Goal: Answer question/provide support

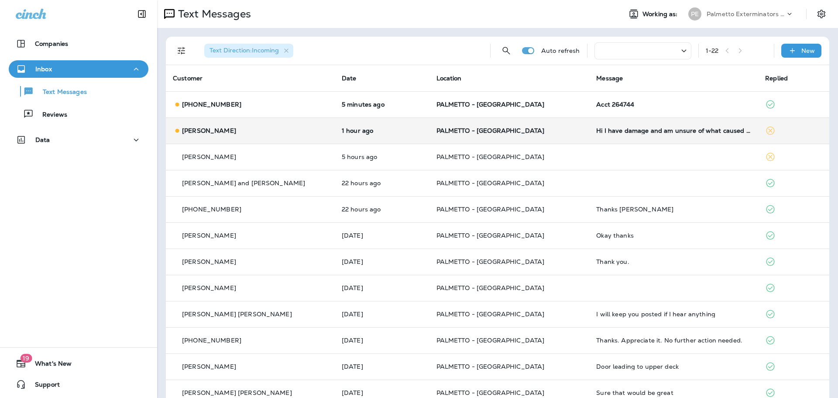
click at [655, 135] on td "Hi I have damage and am unsure of what caused it. Can you take a look please" at bounding box center [673, 130] width 169 height 26
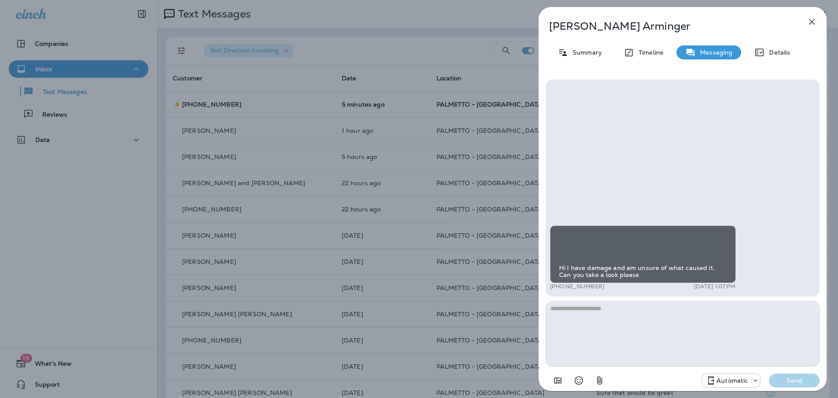
scroll to position [-87, 0]
click at [566, 253] on img at bounding box center [562, 256] width 7 height 7
click at [808, 23] on icon "button" at bounding box center [811, 22] width 10 height 10
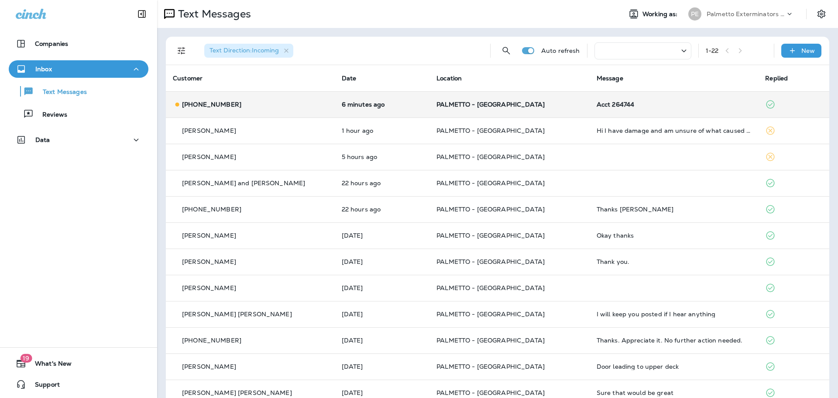
click at [589, 99] on td "Acct 264744" at bounding box center [673, 104] width 169 height 26
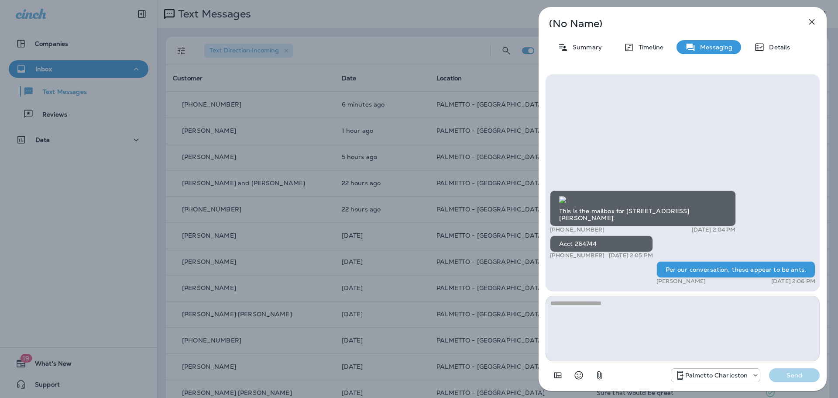
click at [807, 16] on button "button" at bounding box center [811, 21] width 17 height 17
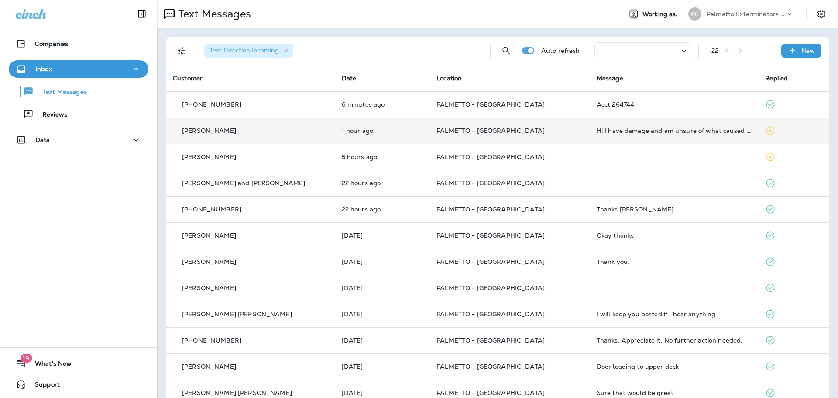
click at [610, 134] on td "Hi I have damage and am unsure of what caused it. Can you take a look please" at bounding box center [673, 130] width 169 height 26
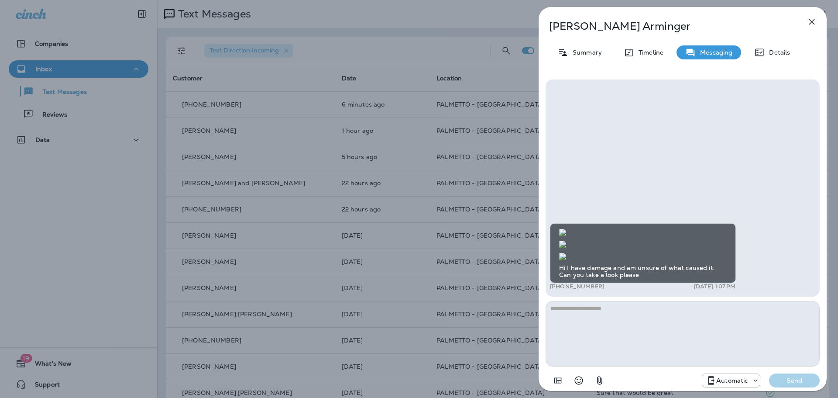
click at [566, 253] on img at bounding box center [562, 256] width 7 height 7
click at [810, 20] on icon "button" at bounding box center [811, 22] width 10 height 10
